Goal: Information Seeking & Learning: Check status

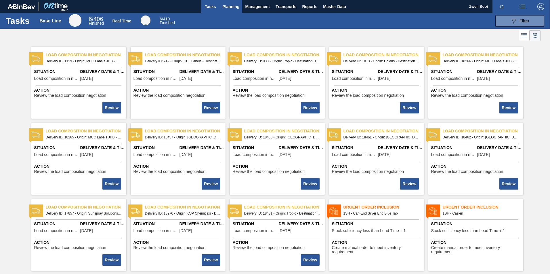
click at [224, 9] on span "Planning" at bounding box center [230, 6] width 17 height 7
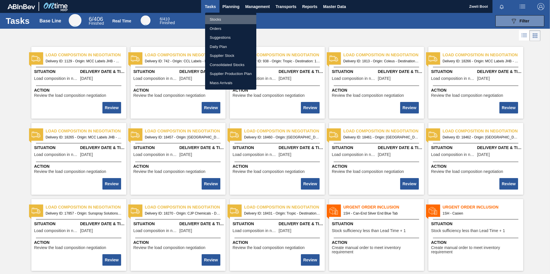
click at [220, 21] on li "Stocks" at bounding box center [230, 19] width 51 height 9
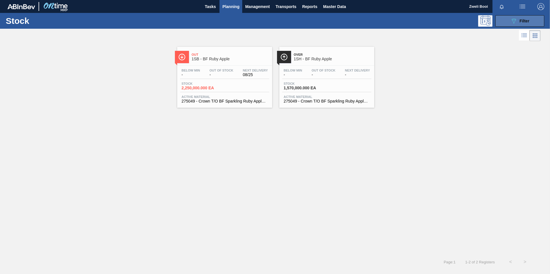
click at [526, 22] on span "Filter" at bounding box center [525, 21] width 10 height 5
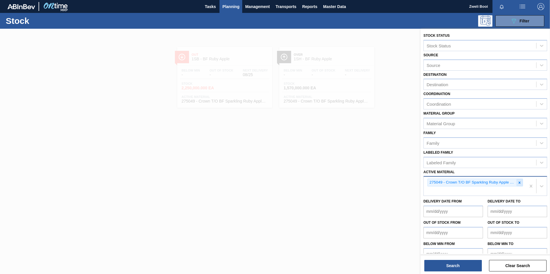
click at [518, 181] on icon at bounding box center [520, 183] width 4 height 4
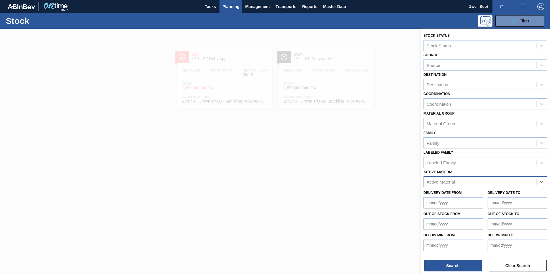
paste Material "283767"
type Material "283767"
click at [496, 192] on div "283767 - Carton 330NRB 4X6 Stella Artois PU" at bounding box center [486, 196] width 124 height 11
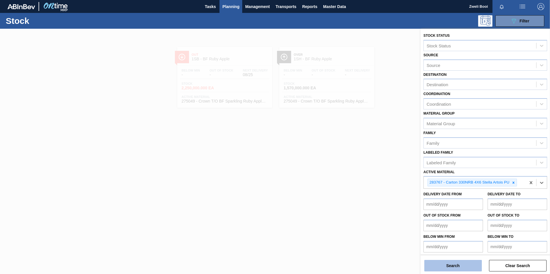
click at [468, 266] on button "Search" at bounding box center [453, 266] width 58 height 12
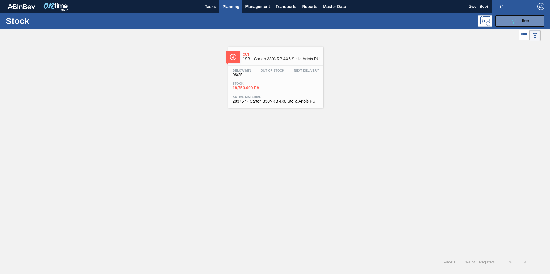
click at [255, 81] on div "Below Min 08/25 Out Of Stock - Next Delivery - Stock 18,750.000 EA Active Mater…" at bounding box center [275, 85] width 95 height 39
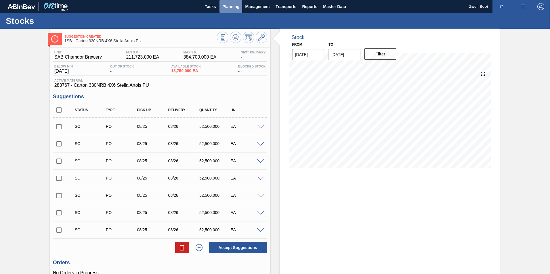
click at [228, 7] on span "Planning" at bounding box center [230, 6] width 17 height 7
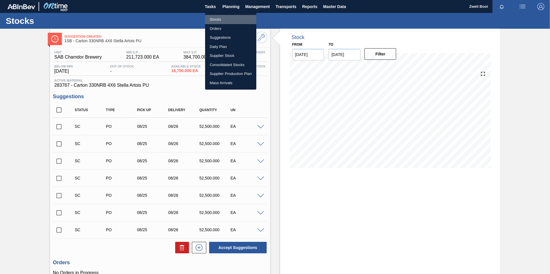
click at [224, 18] on li "Stocks" at bounding box center [230, 19] width 51 height 9
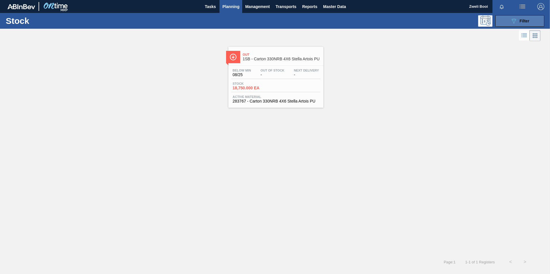
click at [522, 16] on button "089F7B8B-B2A5-4AFE-B5C0-19BA573D28AC Filter" at bounding box center [519, 21] width 49 height 12
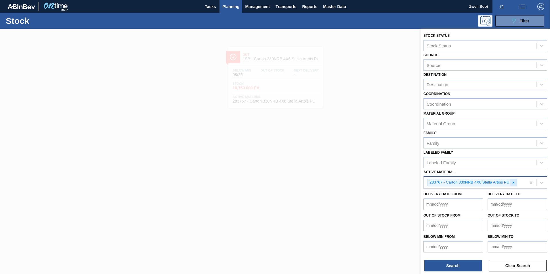
click at [514, 183] on icon at bounding box center [514, 183] width 4 height 4
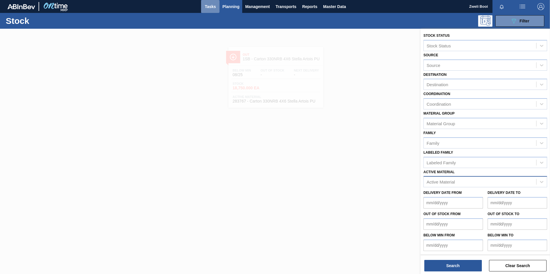
click at [212, 11] on button "Tasks" at bounding box center [210, 6] width 18 height 13
click at [210, 9] on span "Tasks" at bounding box center [210, 6] width 13 height 7
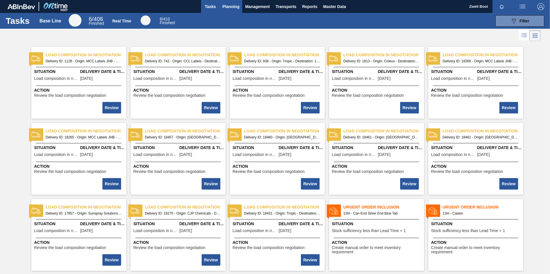
click at [232, 7] on span "Planning" at bounding box center [230, 6] width 17 height 7
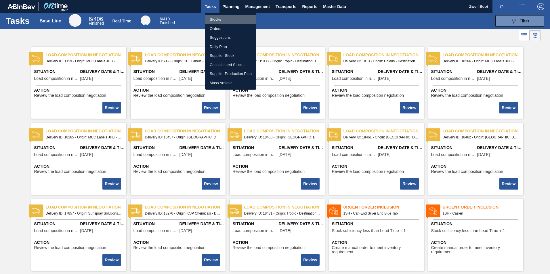
click at [216, 18] on li "Stocks" at bounding box center [230, 19] width 51 height 9
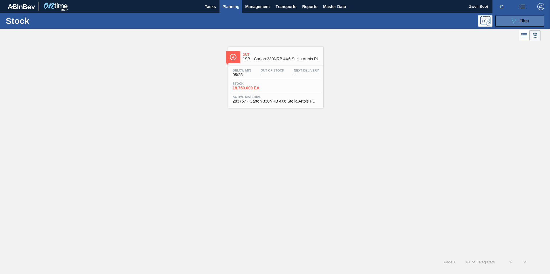
click at [527, 20] on span "Filter" at bounding box center [525, 21] width 10 height 5
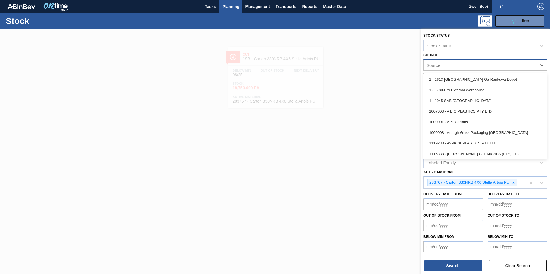
click at [427, 62] on div "Source" at bounding box center [480, 65] width 113 height 8
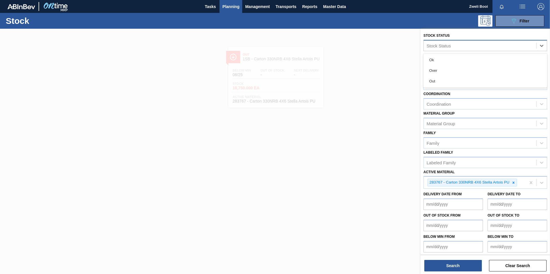
click at [429, 43] on div "Stock Status" at bounding box center [480, 45] width 113 height 8
click at [274, 42] on div at bounding box center [275, 166] width 550 height 274
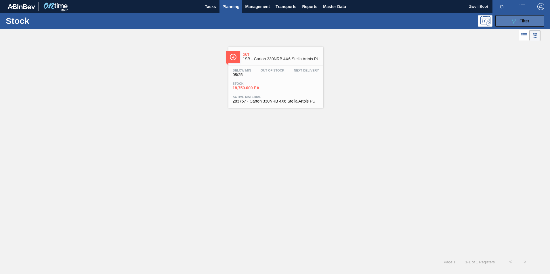
click at [529, 22] on span "Filter" at bounding box center [525, 21] width 10 height 5
